Goal: Navigation & Orientation: Find specific page/section

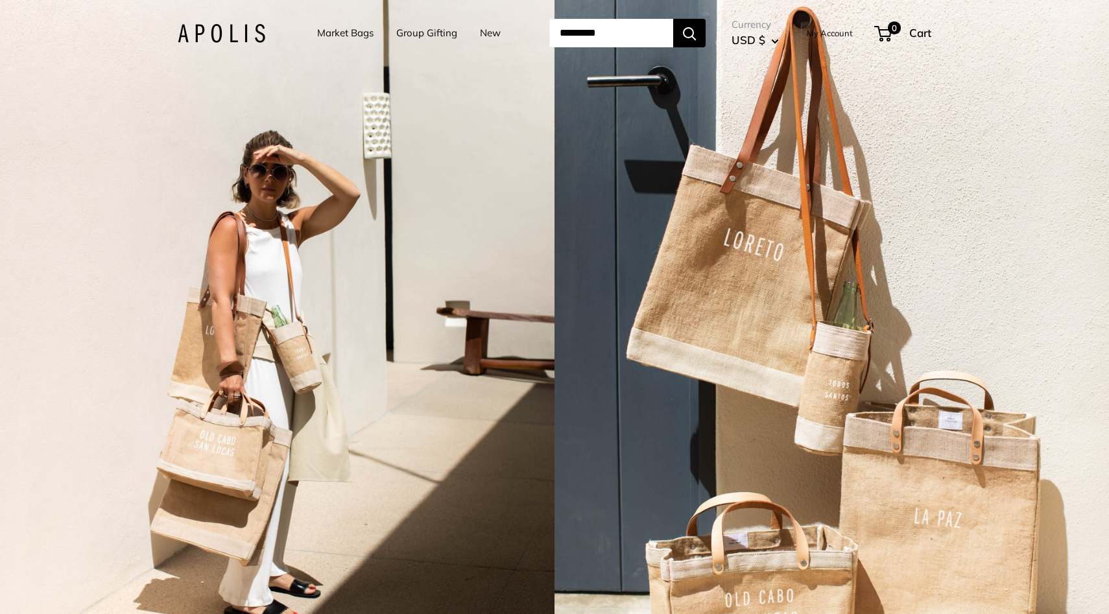
click at [333, 29] on link "Market Bags" at bounding box center [345, 33] width 56 height 18
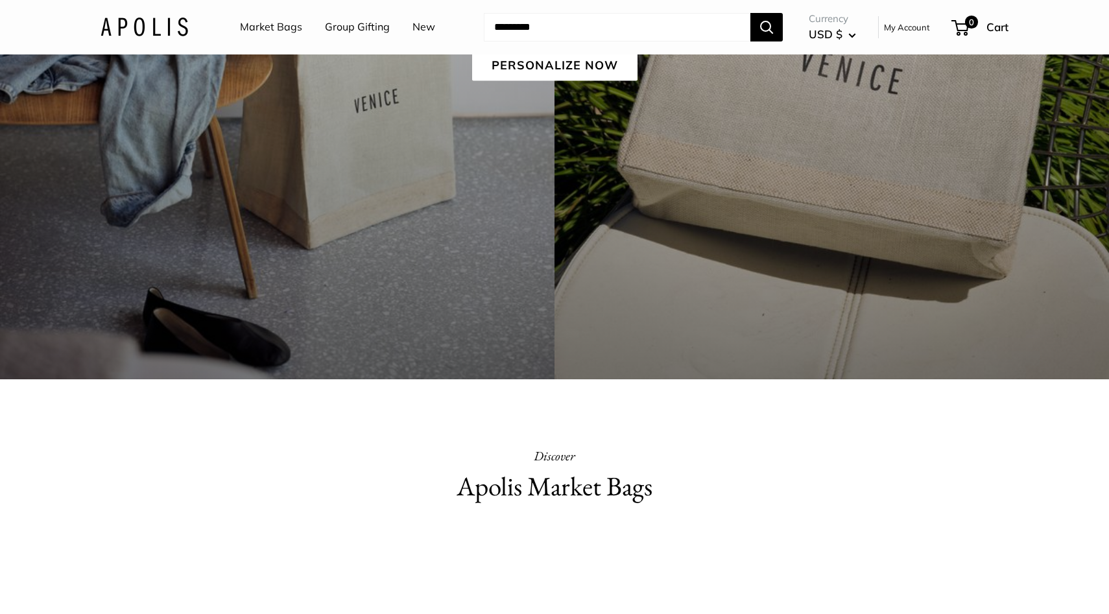
scroll to position [361, 0]
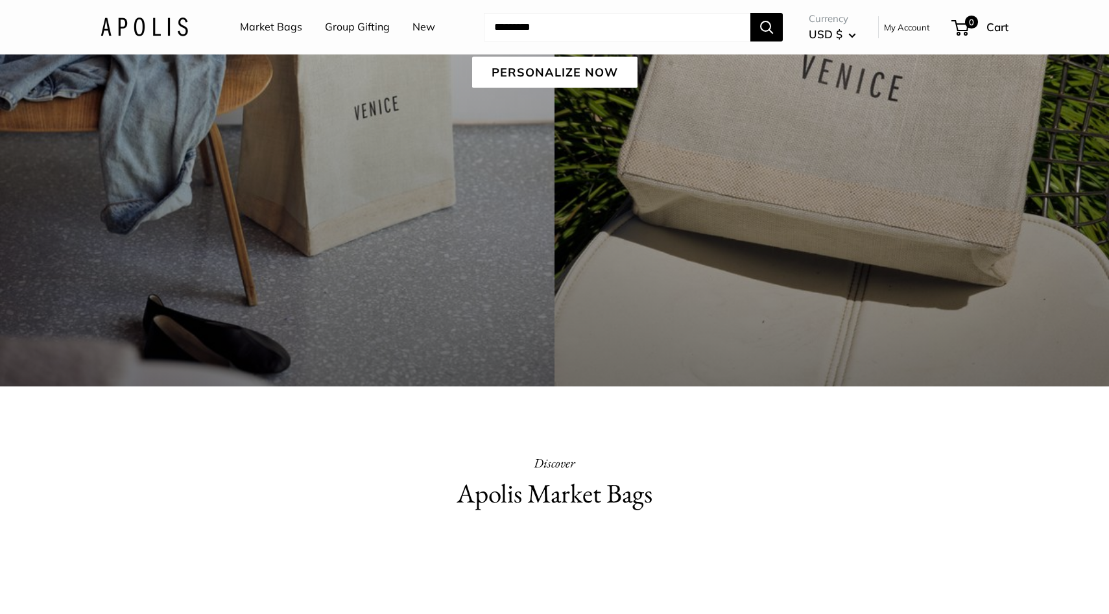
click at [420, 25] on link "New" at bounding box center [423, 27] width 23 height 19
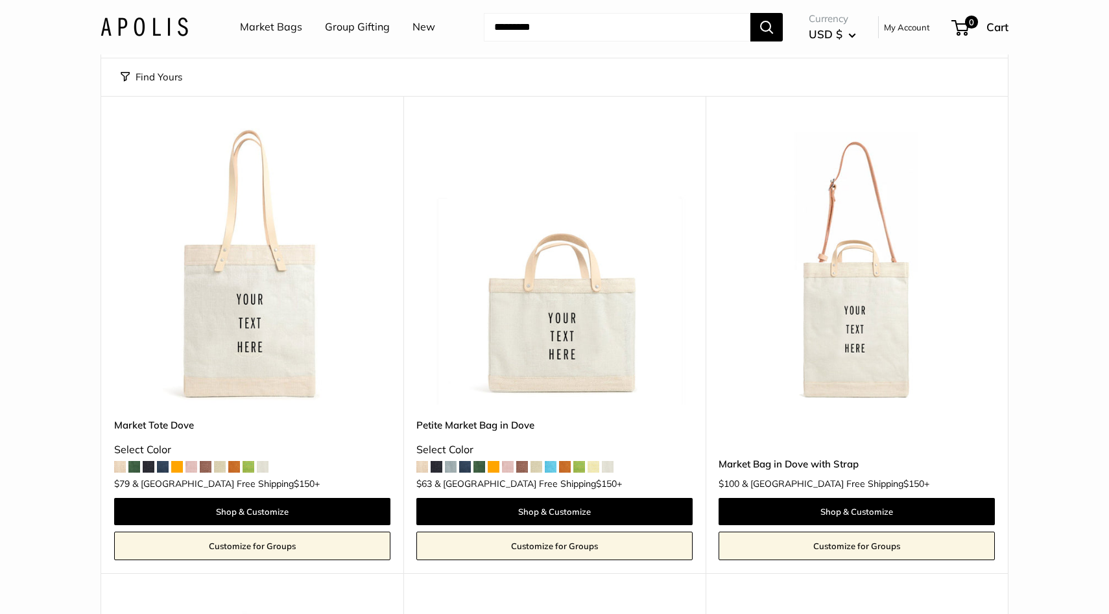
scroll to position [90, 0]
